Goal: Transaction & Acquisition: Book appointment/travel/reservation

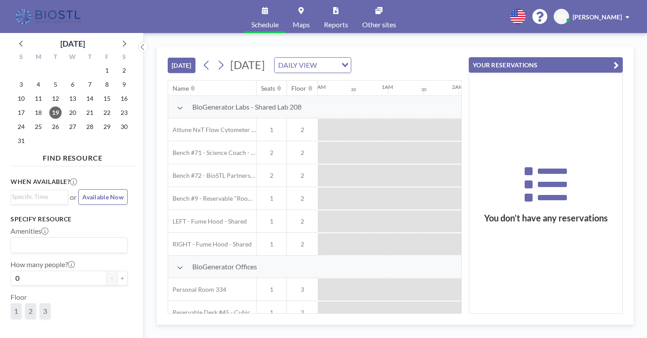
scroll to position [0, 715]
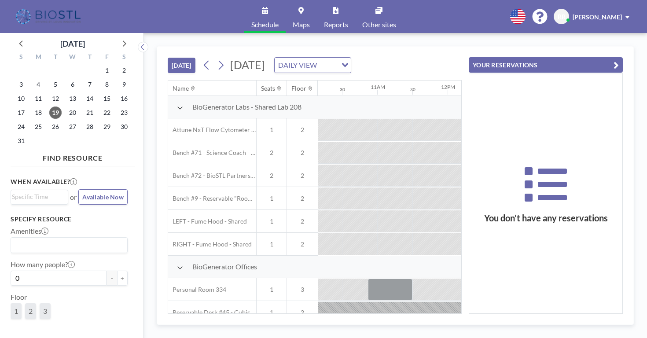
click at [253, 58] on span "[DATE]" at bounding box center [247, 64] width 35 height 13
click at [338, 59] on input "Search for option" at bounding box center [308, 64] width 64 height 11
click at [118, 39] on icon at bounding box center [123, 42] width 11 height 11
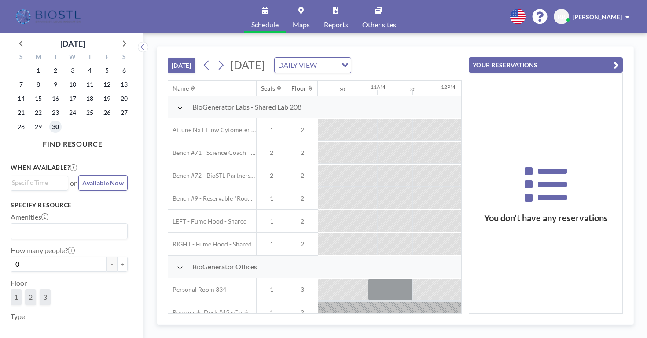
click at [49, 121] on span "30" at bounding box center [55, 127] width 12 height 12
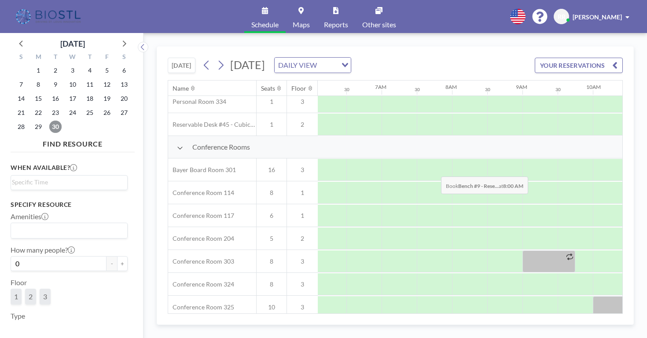
scroll to position [197, 429]
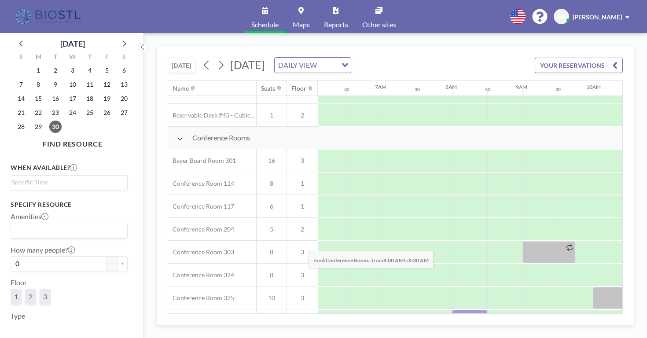
click at [452, 310] on div at bounding box center [469, 321] width 35 height 22
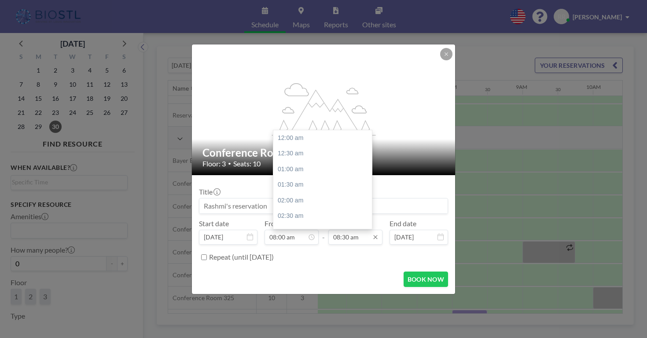
scroll to position [232, 0]
click at [323, 180] on div "09:00 am" at bounding box center [323, 188] width 101 height 16
type input "09:00 am"
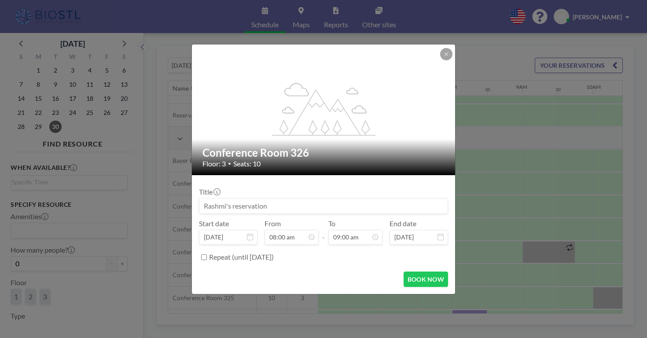
click at [292, 199] on input at bounding box center [323, 206] width 248 height 15
type input "Omniose"
click at [404, 272] on button "BOOK NOW" at bounding box center [426, 279] width 44 height 15
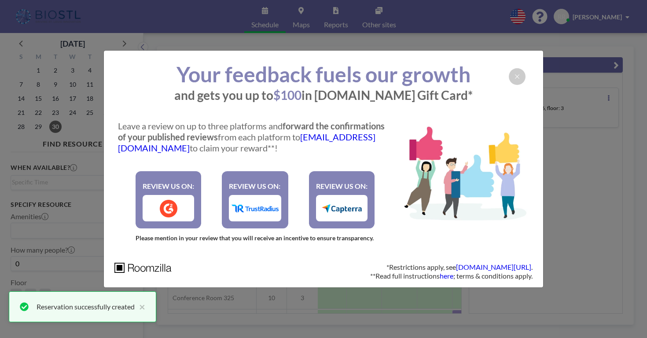
scroll to position [0, 0]
click at [509, 85] on div at bounding box center [517, 76] width 17 height 17
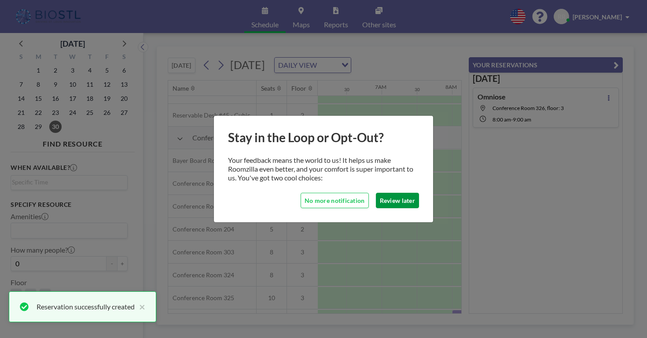
click at [385, 195] on button "Review later" at bounding box center [397, 200] width 43 height 15
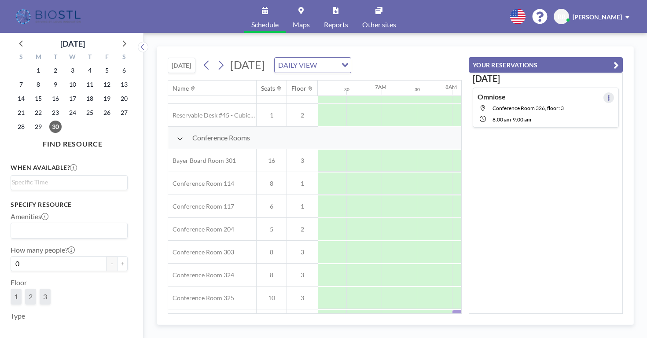
click at [610, 95] on icon at bounding box center [609, 98] width 2 height 6
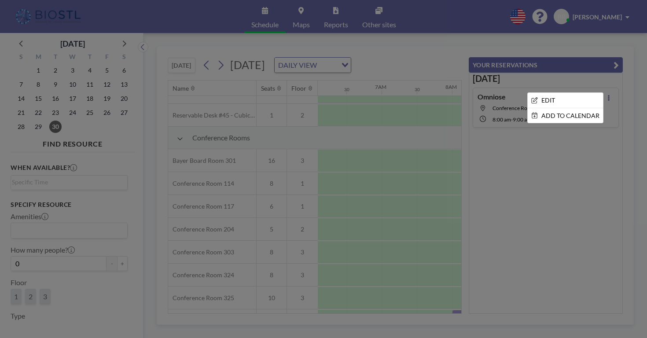
click at [559, 153] on div at bounding box center [323, 169] width 647 height 338
